Goal: Task Accomplishment & Management: Complete application form

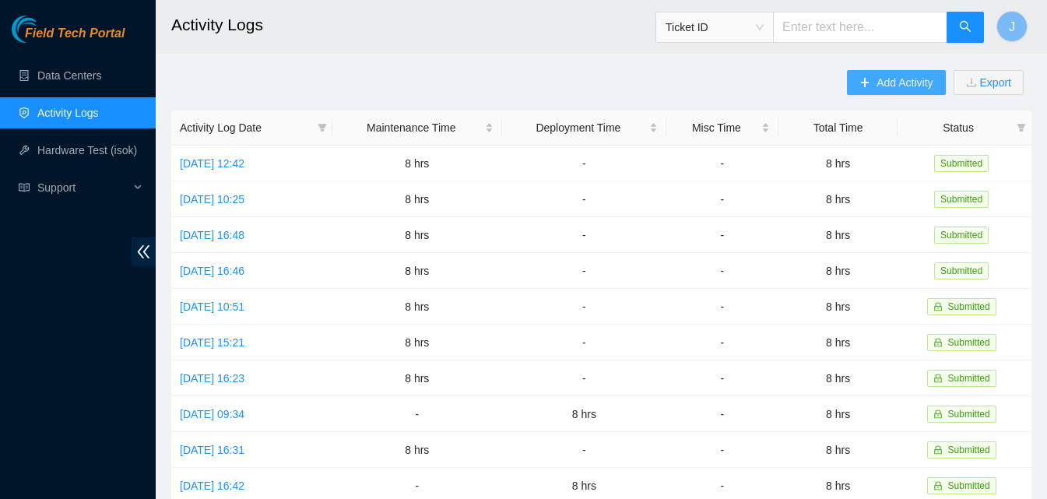
click at [883, 82] on span "Add Activity" at bounding box center [904, 82] width 56 height 17
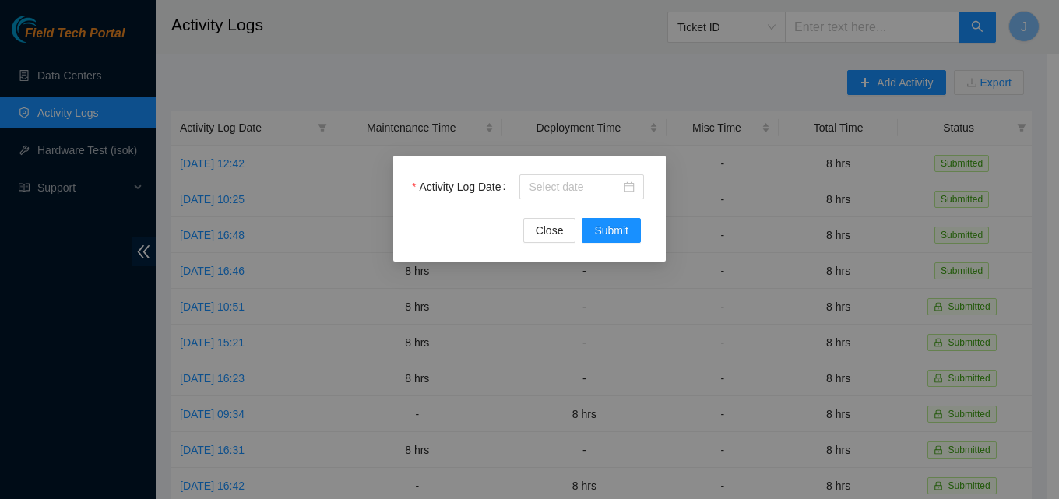
click at [564, 205] on div "Activity Log Date" at bounding box center [529, 196] width 235 height 44
click at [568, 199] on div "Activity Log Date" at bounding box center [529, 196] width 235 height 44
click at [588, 186] on input "Activity Log Date" at bounding box center [575, 186] width 92 height 17
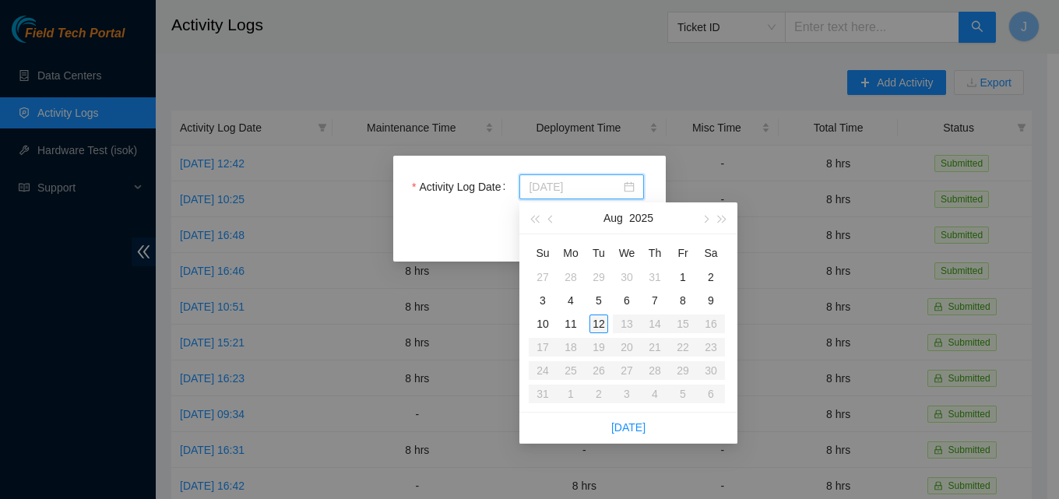
type input "[DATE]"
click at [594, 327] on td "12" at bounding box center [599, 323] width 28 height 23
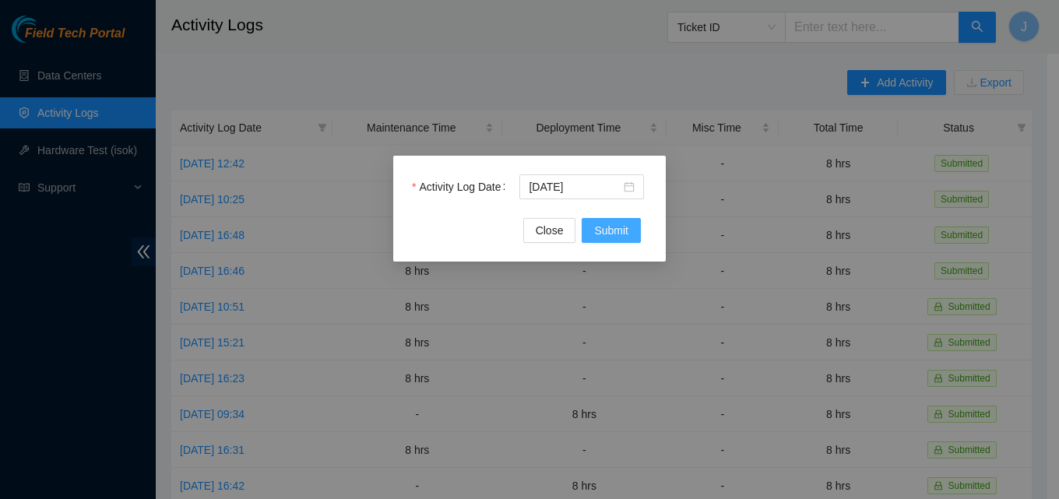
click at [618, 223] on span "Submit" at bounding box center [611, 230] width 34 height 17
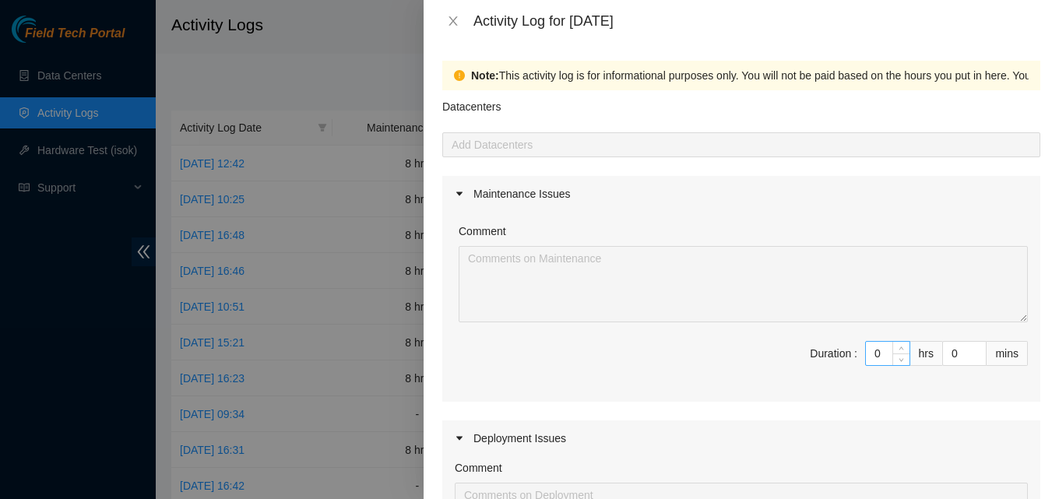
click at [872, 364] on input "0" at bounding box center [888, 353] width 44 height 23
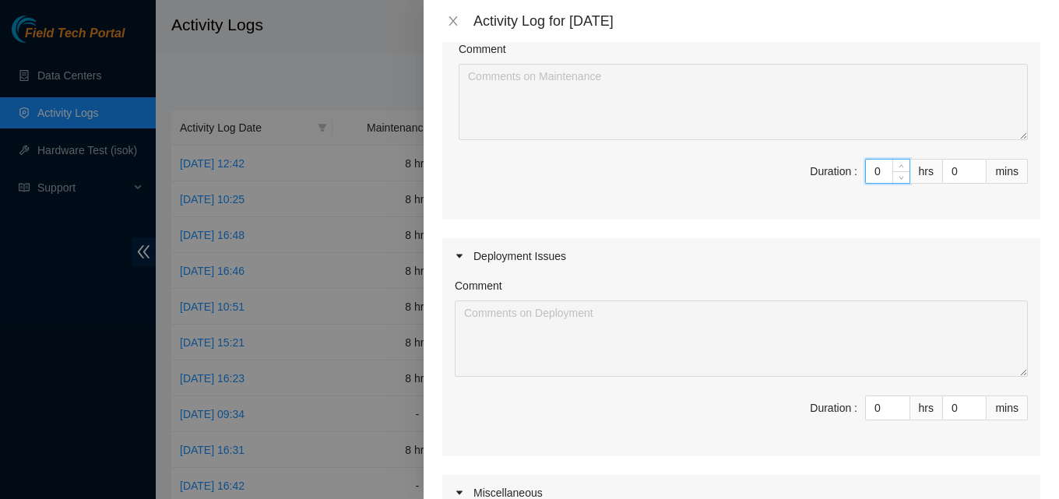
scroll to position [156, 0]
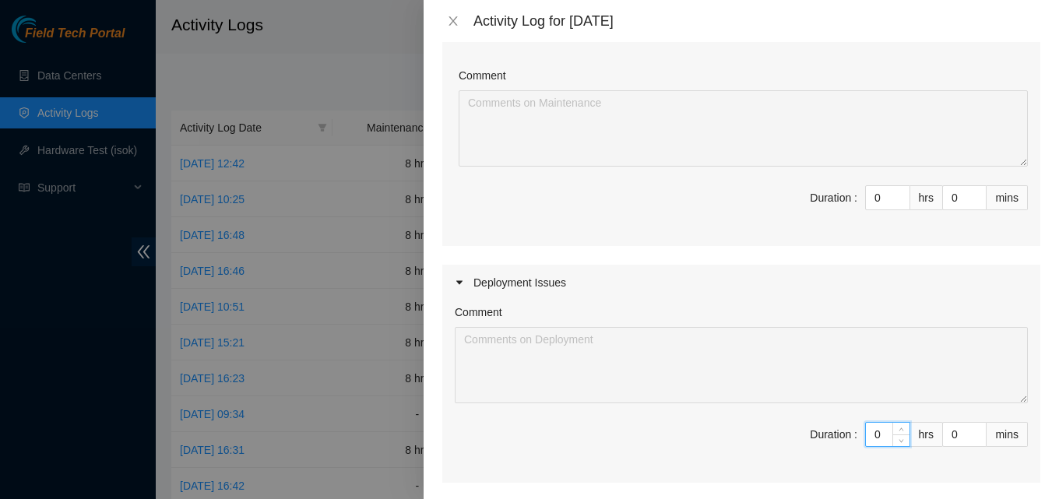
click at [875, 444] on input "0" at bounding box center [888, 434] width 44 height 23
type input "8"
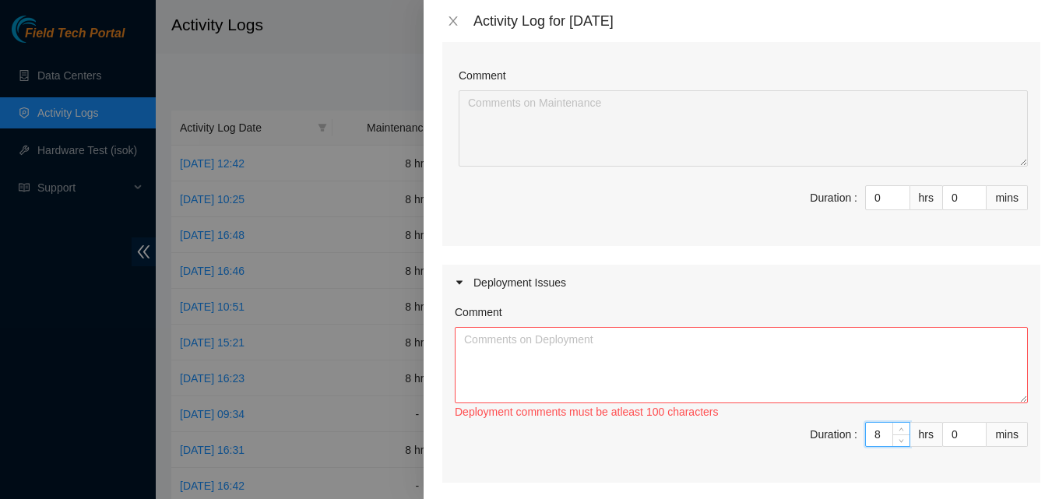
type input "8"
click at [758, 393] on textarea "Comment" at bounding box center [741, 365] width 573 height 76
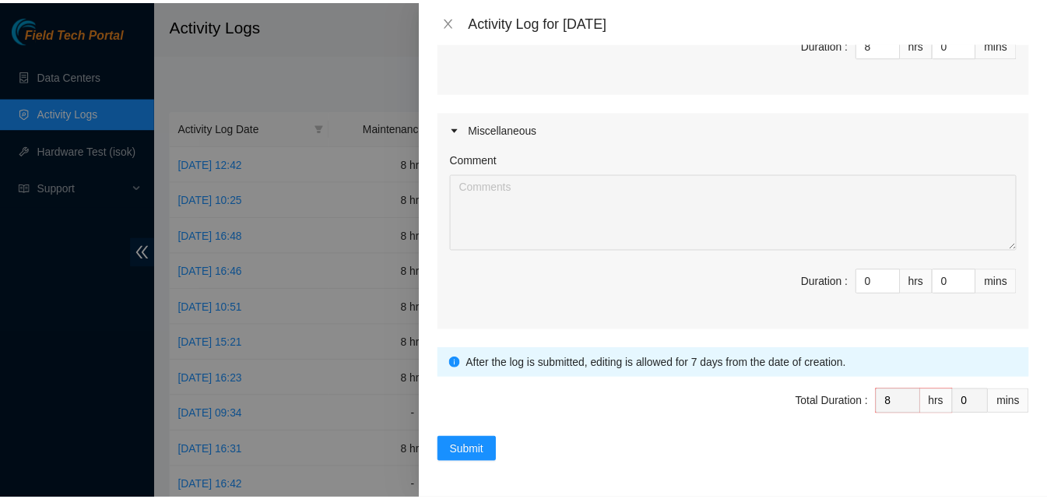
scroll to position [546, 0]
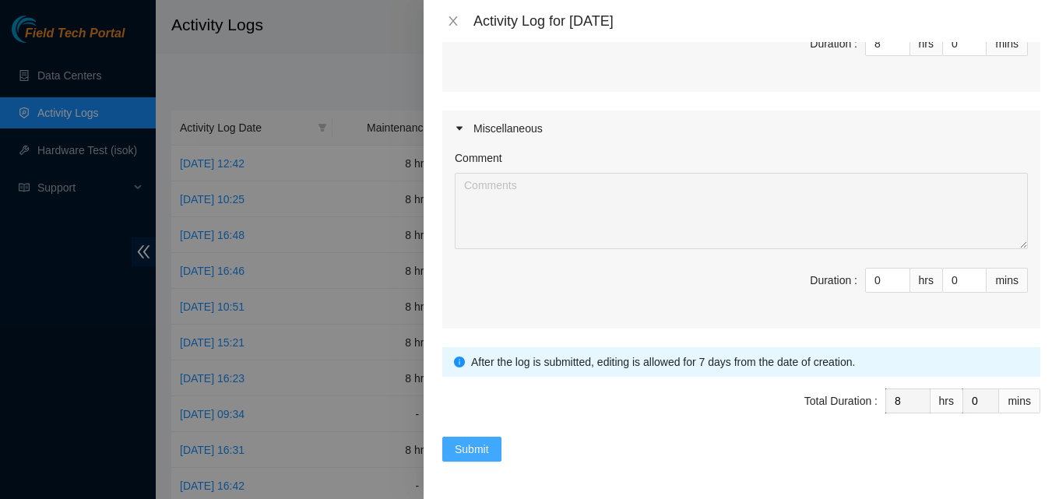
type textarea "worked on deployment. got fiber run, got tors put in. aligned and prepped racks…"
click at [492, 441] on button "Submit" at bounding box center [471, 449] width 59 height 25
